Goal: Use online tool/utility: Utilize a website feature to perform a specific function

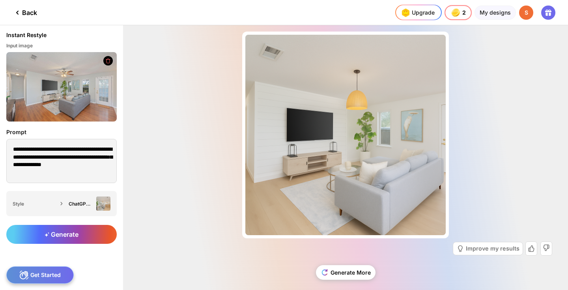
click at [24, 10] on div "Back" at bounding box center [25, 12] width 24 height 9
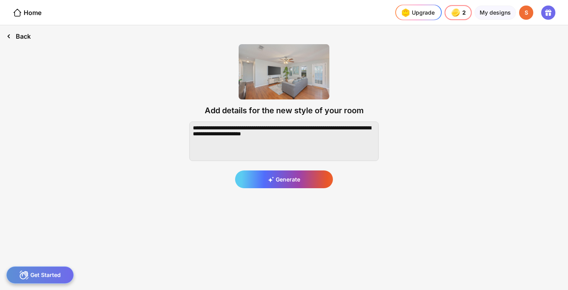
click at [20, 35] on div "Back" at bounding box center [18, 36] width 37 height 22
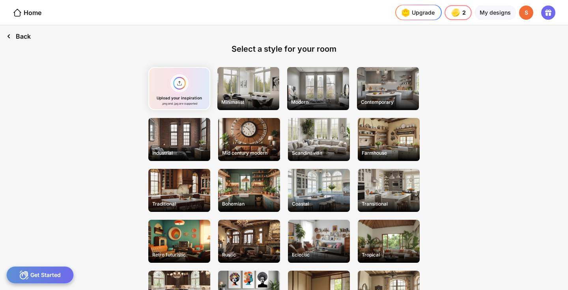
click at [27, 34] on div "Back" at bounding box center [18, 36] width 37 height 22
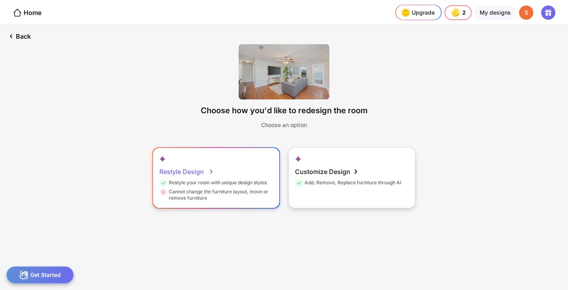
click at [195, 172] on div "Restyle Design" at bounding box center [186, 172] width 55 height 16
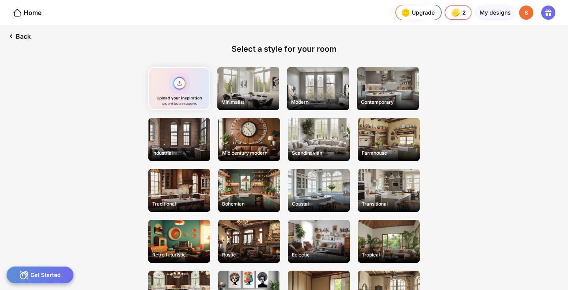
click at [174, 88] on div "Upload your inspiration .png and .jpg are supported" at bounding box center [179, 88] width 62 height 43
click at [176, 84] on div "Upload your inspiration .png and .jpg are supported" at bounding box center [179, 88] width 62 height 43
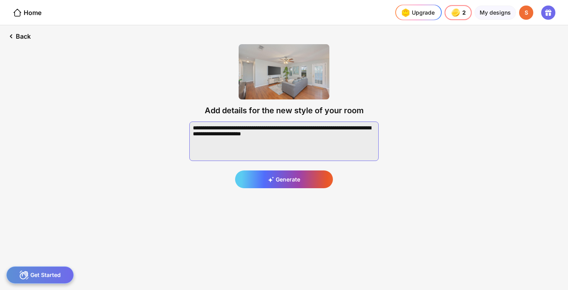
drag, startPoint x: 209, startPoint y: 137, endPoint x: 190, endPoint y: 128, distance: 21.5
click at [190, 128] on textarea at bounding box center [283, 140] width 189 height 39
click at [257, 59] on img at bounding box center [284, 71] width 91 height 55
click at [27, 36] on div "Back" at bounding box center [18, 36] width 37 height 22
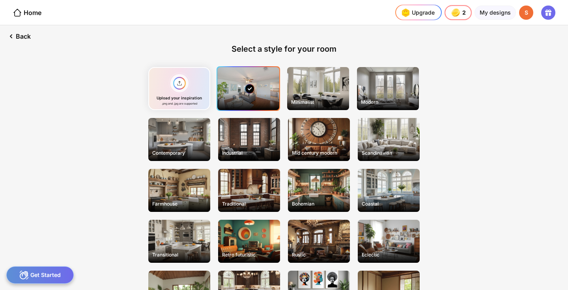
click at [262, 98] on div at bounding box center [248, 88] width 62 height 43
click at [177, 82] on div "Upload your inspiration .png and .jpg are supported" at bounding box center [179, 88] width 62 height 43
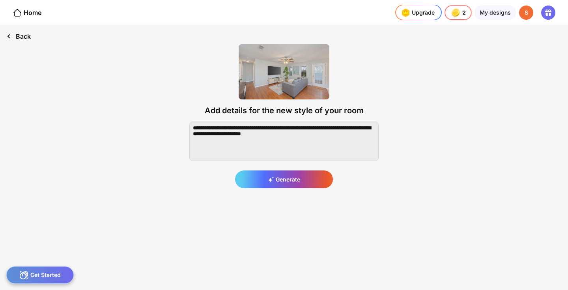
click at [27, 39] on div "Back" at bounding box center [18, 36] width 37 height 22
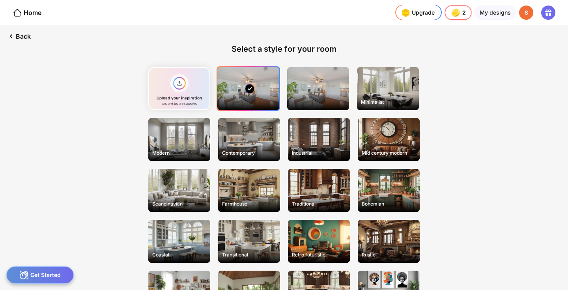
click at [90, 88] on div "Back Select a style for your room Upload your inspiration .png and .jpg are sup…" at bounding box center [284, 157] width 568 height 265
click at [235, 91] on div at bounding box center [248, 88] width 62 height 43
click at [18, 39] on div "Back" at bounding box center [18, 36] width 37 height 22
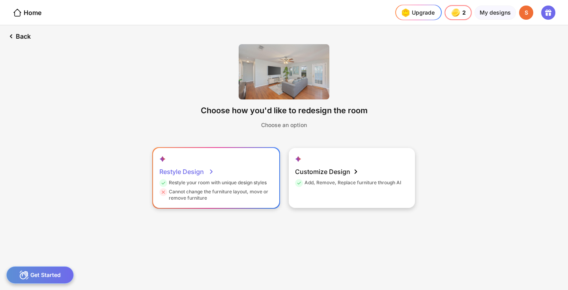
click at [192, 168] on div "Restyle Design" at bounding box center [186, 172] width 55 height 16
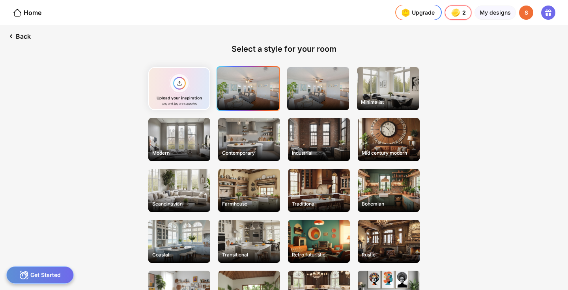
click at [239, 106] on div at bounding box center [248, 88] width 62 height 43
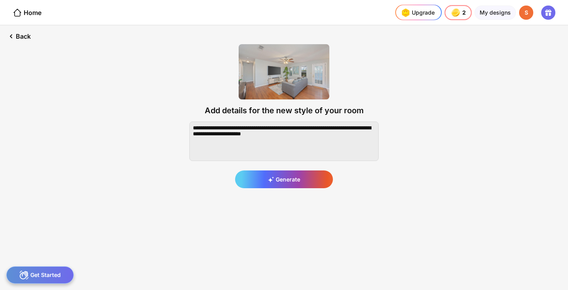
click at [261, 91] on img at bounding box center [284, 71] width 91 height 55
click at [24, 35] on div "Back" at bounding box center [18, 36] width 37 height 22
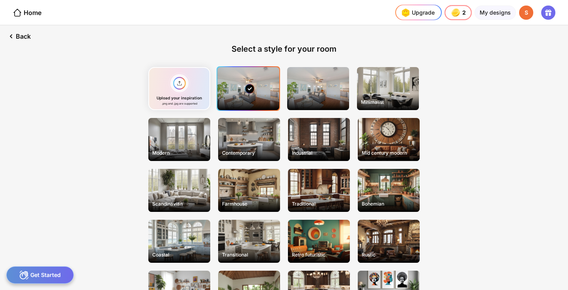
click at [263, 90] on div at bounding box center [248, 88] width 62 height 43
click at [27, 35] on div "Back" at bounding box center [18, 36] width 37 height 22
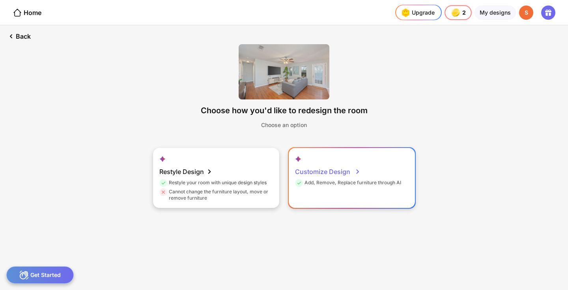
click at [307, 157] on div "Customize Design Add, Remove, Replace furniture through AI" at bounding box center [352, 178] width 126 height 60
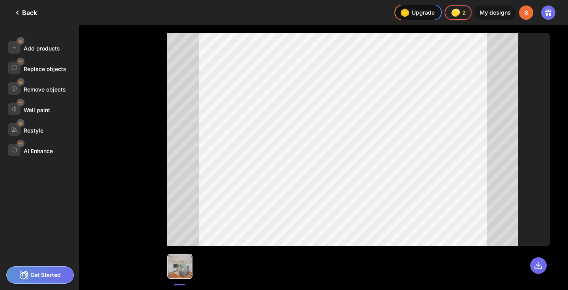
click at [181, 261] on div at bounding box center [180, 266] width 24 height 24
click at [13, 12] on icon at bounding box center [17, 12] width 9 height 9
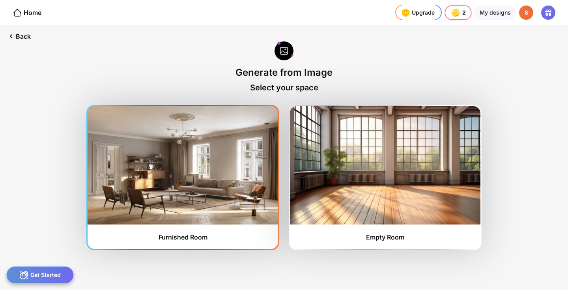
click at [232, 201] on img at bounding box center [183, 165] width 190 height 118
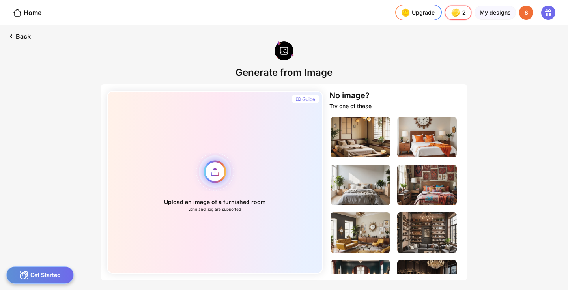
click at [207, 172] on div "Upload an image of a furnished room .png and .jpg are supported" at bounding box center [215, 182] width 216 height 183
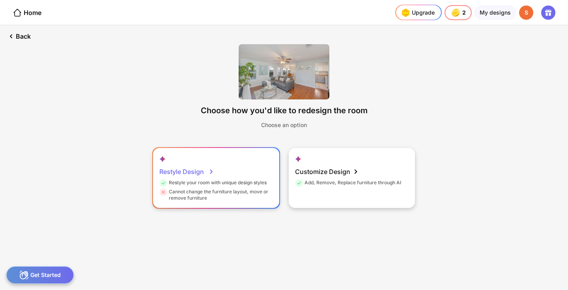
click at [215, 181] on div "Restyle your room with unique design styles" at bounding box center [212, 183] width 107 height 9
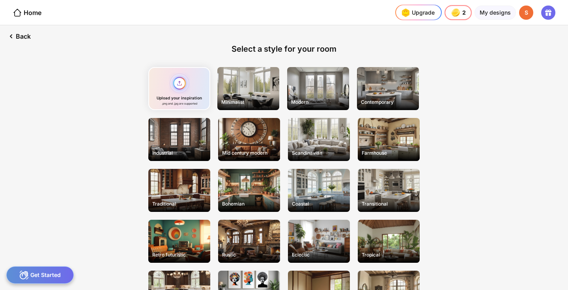
click at [186, 93] on div "Upload your inspiration .png and .jpg are supported" at bounding box center [179, 88] width 62 height 43
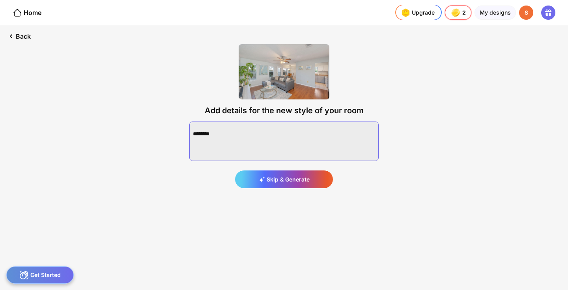
click at [294, 127] on textarea at bounding box center [283, 140] width 189 height 39
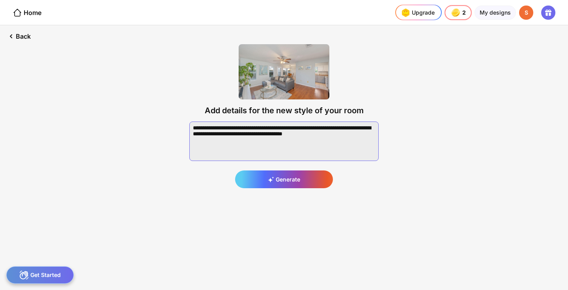
click at [297, 128] on textarea at bounding box center [283, 140] width 189 height 39
click at [307, 153] on textarea at bounding box center [283, 140] width 189 height 39
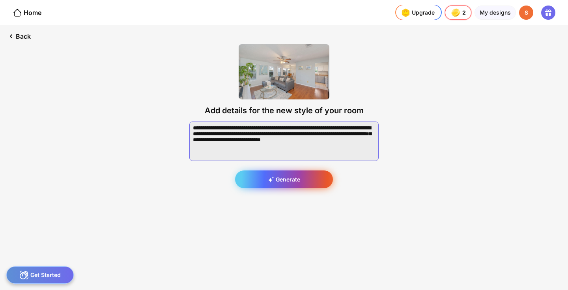
type textarea "**********"
click at [312, 187] on div "Generate" at bounding box center [284, 179] width 98 height 18
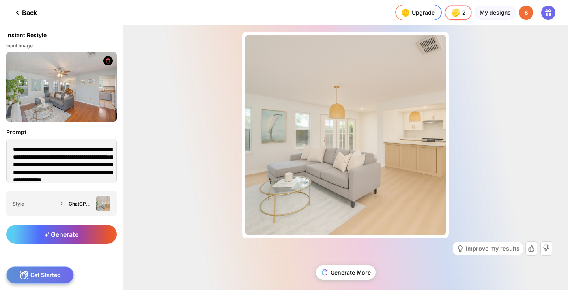
click at [18, 13] on icon at bounding box center [17, 12] width 9 height 9
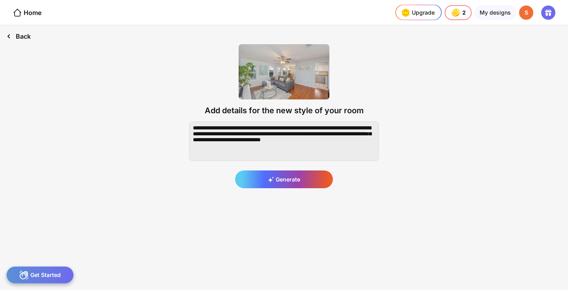
click at [19, 39] on div "Back" at bounding box center [18, 36] width 37 height 22
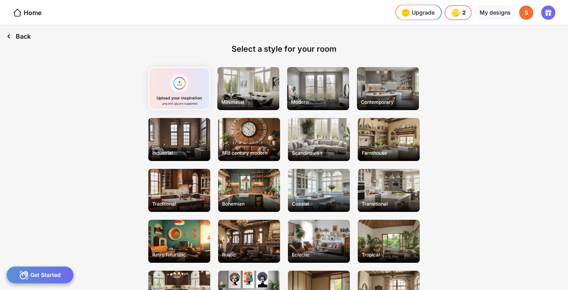
click at [19, 39] on div "Back" at bounding box center [18, 36] width 37 height 22
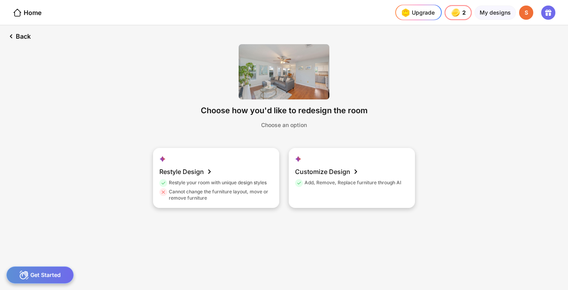
click at [281, 58] on img at bounding box center [284, 71] width 91 height 55
click at [29, 33] on div "Back" at bounding box center [18, 36] width 37 height 22
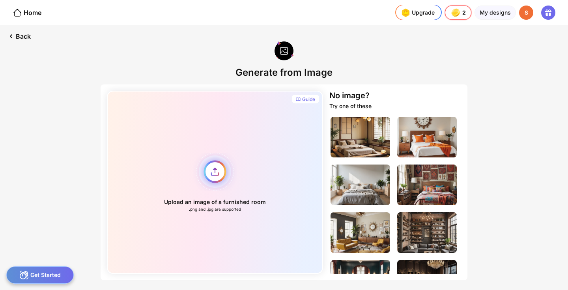
click at [215, 172] on div "Upload an image of a furnished room .png and .jpg are supported" at bounding box center [215, 182] width 216 height 183
click at [213, 175] on div "Upload an image of a furnished room .png and .jpg are supported" at bounding box center [215, 182] width 216 height 183
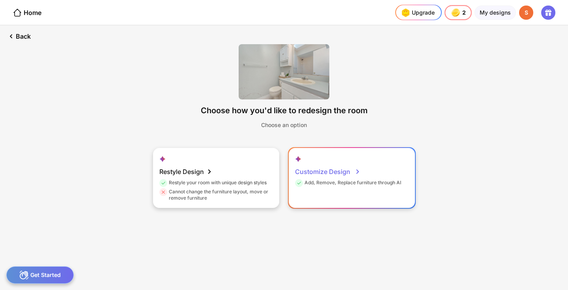
click at [322, 192] on div "Customize Design Add, Remove, Replace furniture through AI" at bounding box center [352, 178] width 126 height 60
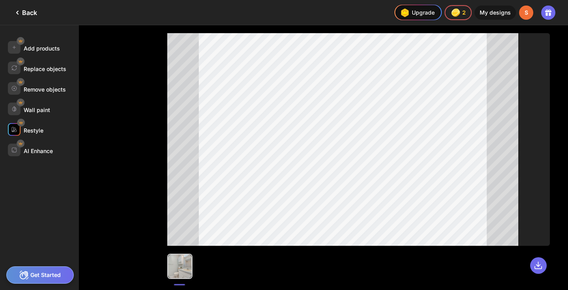
click at [41, 131] on div "Restyle" at bounding box center [34, 130] width 20 height 7
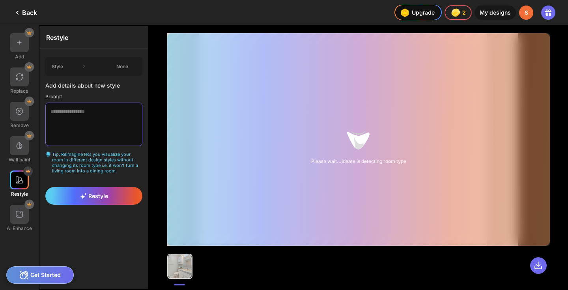
click at [77, 114] on textarea at bounding box center [93, 124] width 97 height 43
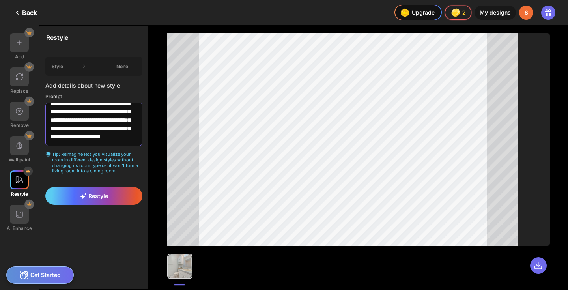
scroll to position [19, 0]
type textarea "**********"
click at [87, 195] on span "Restyle" at bounding box center [94, 195] width 28 height 7
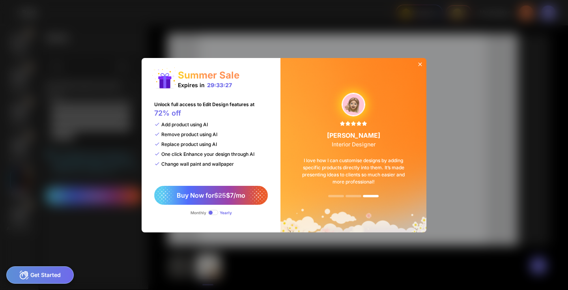
click at [420, 63] on icon at bounding box center [420, 64] width 6 height 6
